Goal: Check status: Check status

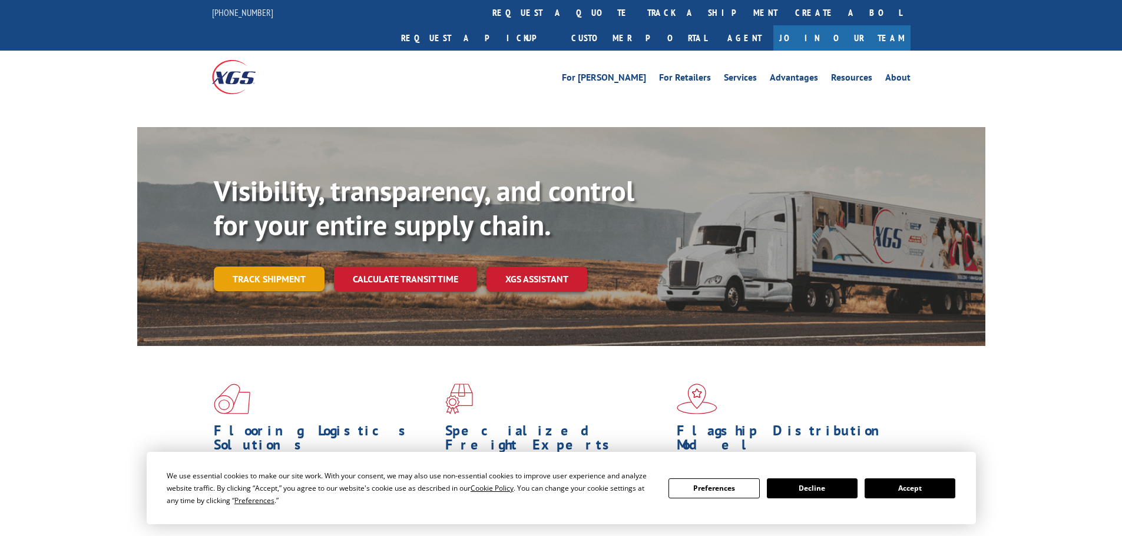
click at [259, 267] on link "Track shipment" at bounding box center [269, 279] width 111 height 25
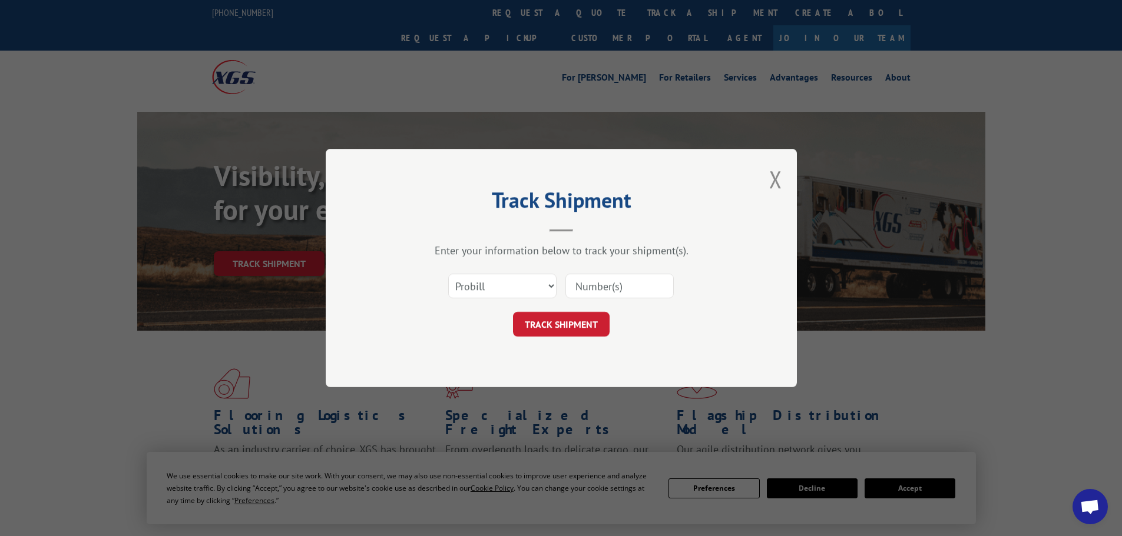
drag, startPoint x: 503, startPoint y: 284, endPoint x: 500, endPoint y: 294, distance: 10.4
click at [503, 284] on select "Select category... Probill BOL PO" at bounding box center [502, 286] width 108 height 25
select select "po"
click at [448, 274] on select "Select category... Probill BOL PO" at bounding box center [502, 286] width 108 height 25
click at [620, 284] on input at bounding box center [619, 286] width 108 height 25
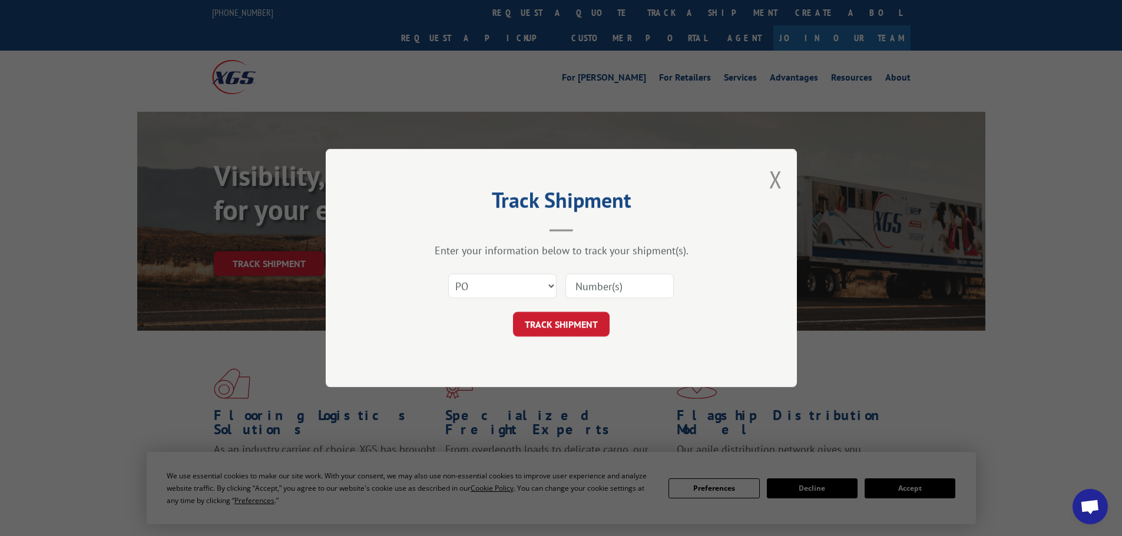
paste input "49525878"
type input "49525878"
drag, startPoint x: 572, startPoint y: 327, endPoint x: 483, endPoint y: 314, distance: 89.8
click at [572, 327] on button "TRACK SHIPMENT" at bounding box center [561, 324] width 97 height 25
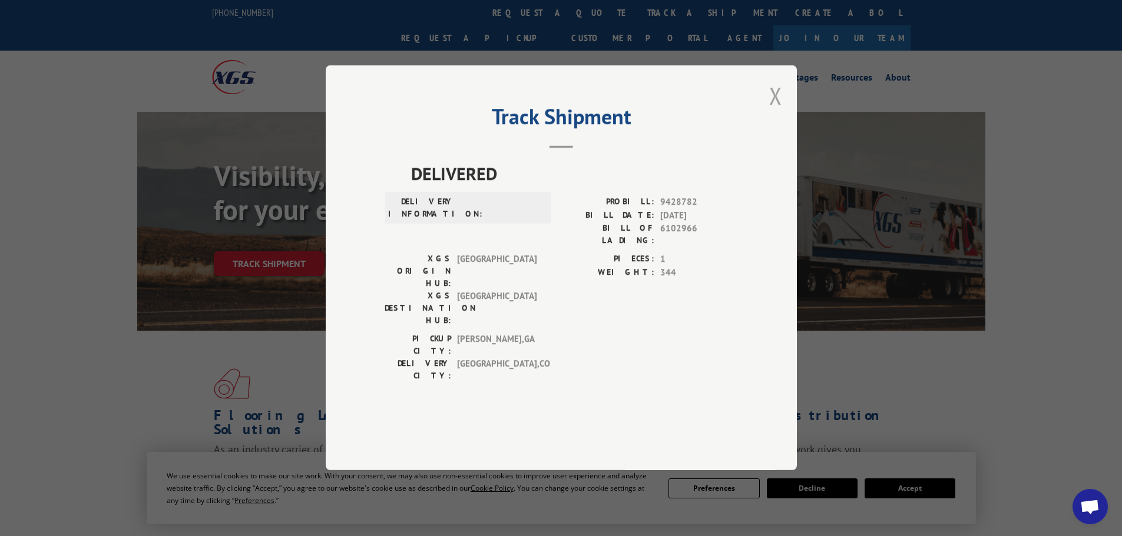
click at [775, 111] on button "Close modal" at bounding box center [775, 95] width 13 height 31
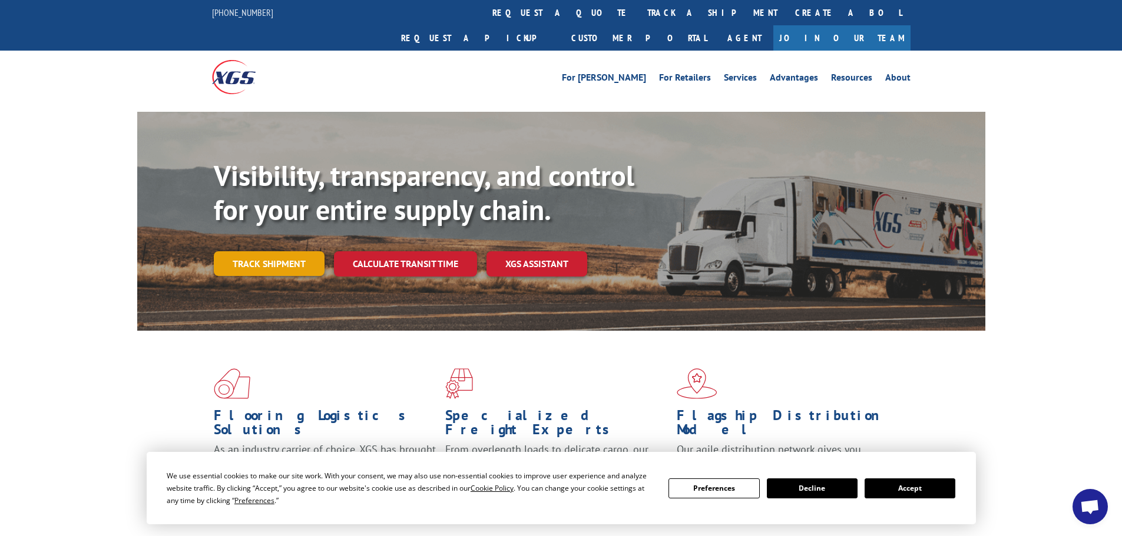
click at [271, 251] on link "Track shipment" at bounding box center [269, 263] width 111 height 25
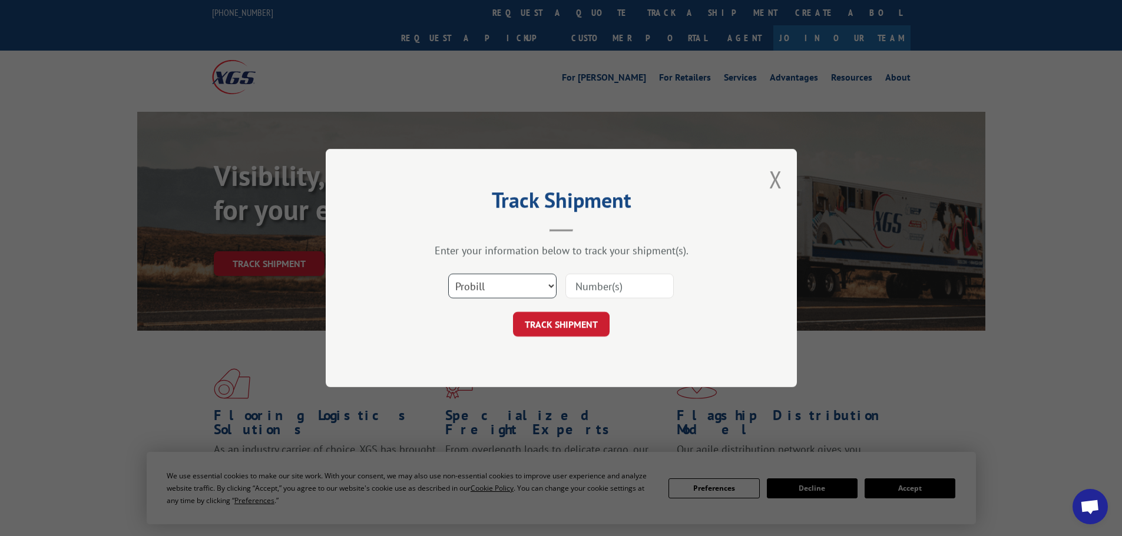
drag, startPoint x: 526, startPoint y: 284, endPoint x: 530, endPoint y: 294, distance: 10.8
click at [526, 284] on select "Select category... Probill BOL PO" at bounding box center [502, 286] width 108 height 25
select select "po"
click at [448, 274] on select "Select category... Probill BOL PO" at bounding box center [502, 286] width 108 height 25
paste input "49525878"
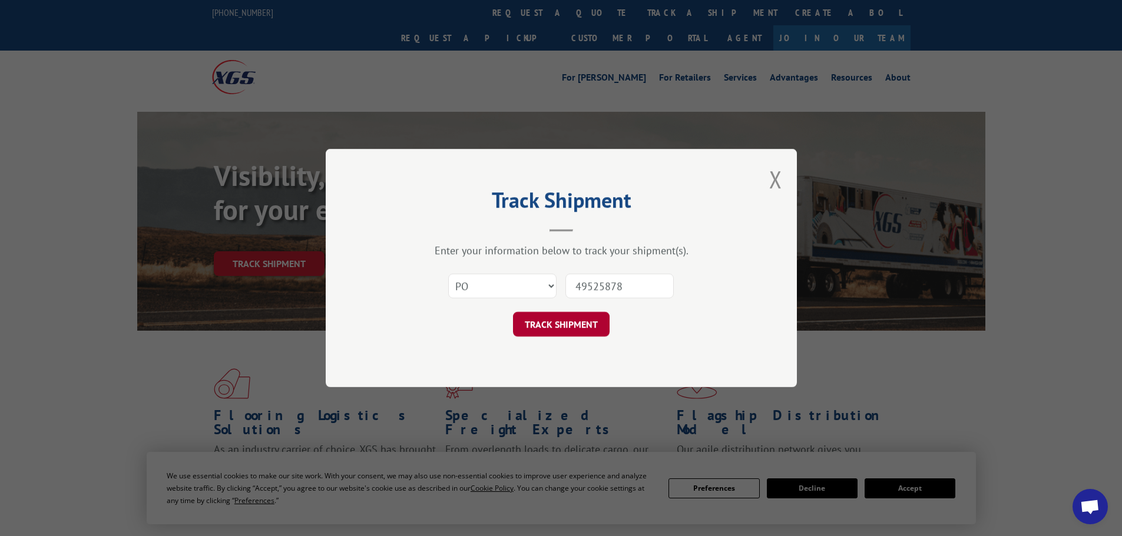
type input "49525878"
click at [564, 316] on button "TRACK SHIPMENT" at bounding box center [561, 324] width 97 height 25
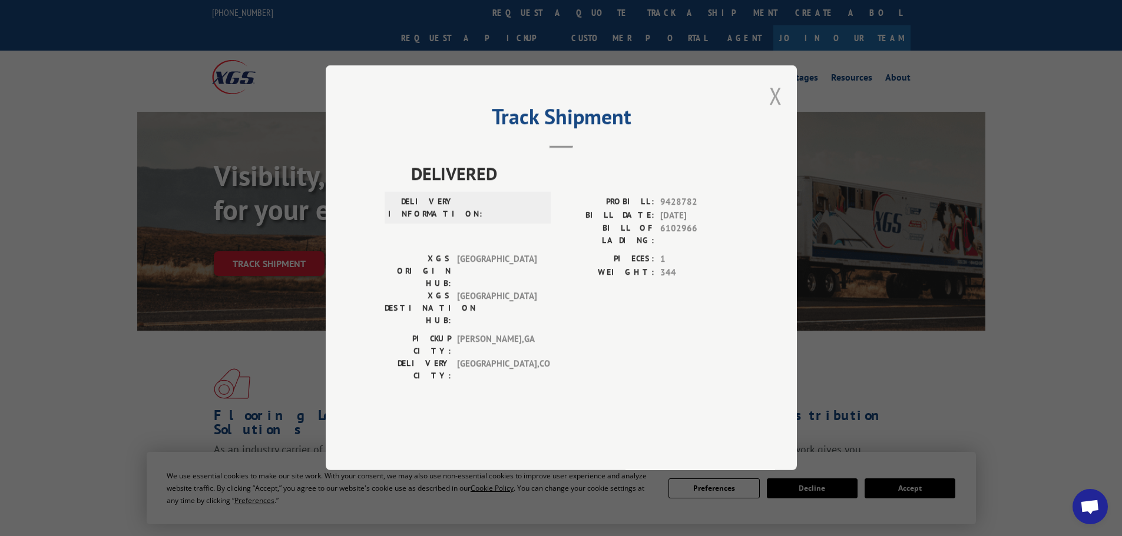
click at [775, 111] on button "Close modal" at bounding box center [775, 95] width 13 height 31
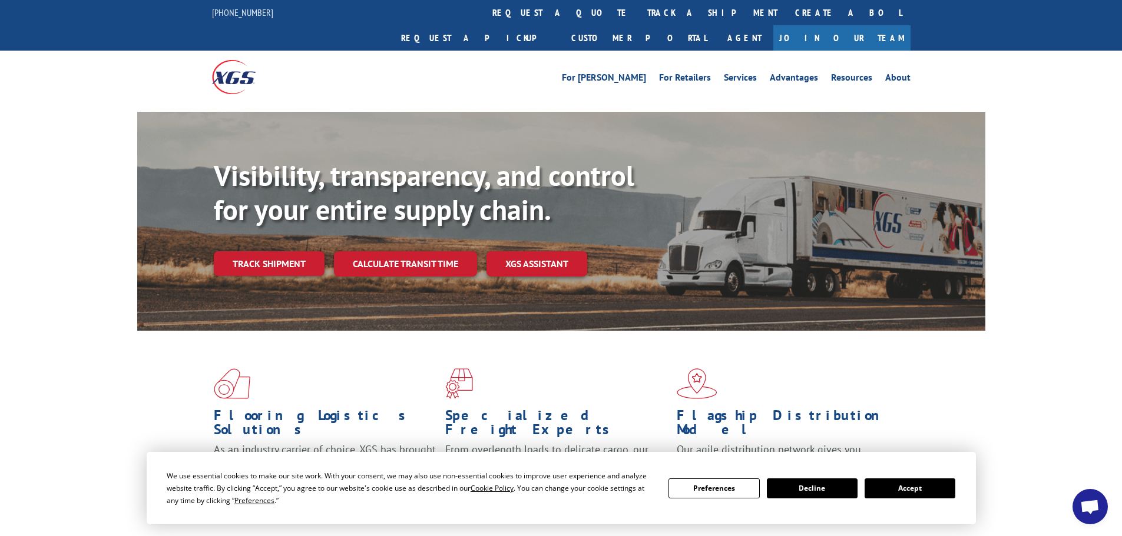
click at [813, 481] on button "Decline" at bounding box center [812, 489] width 91 height 20
